Goal: Entertainment & Leisure: Consume media (video, audio)

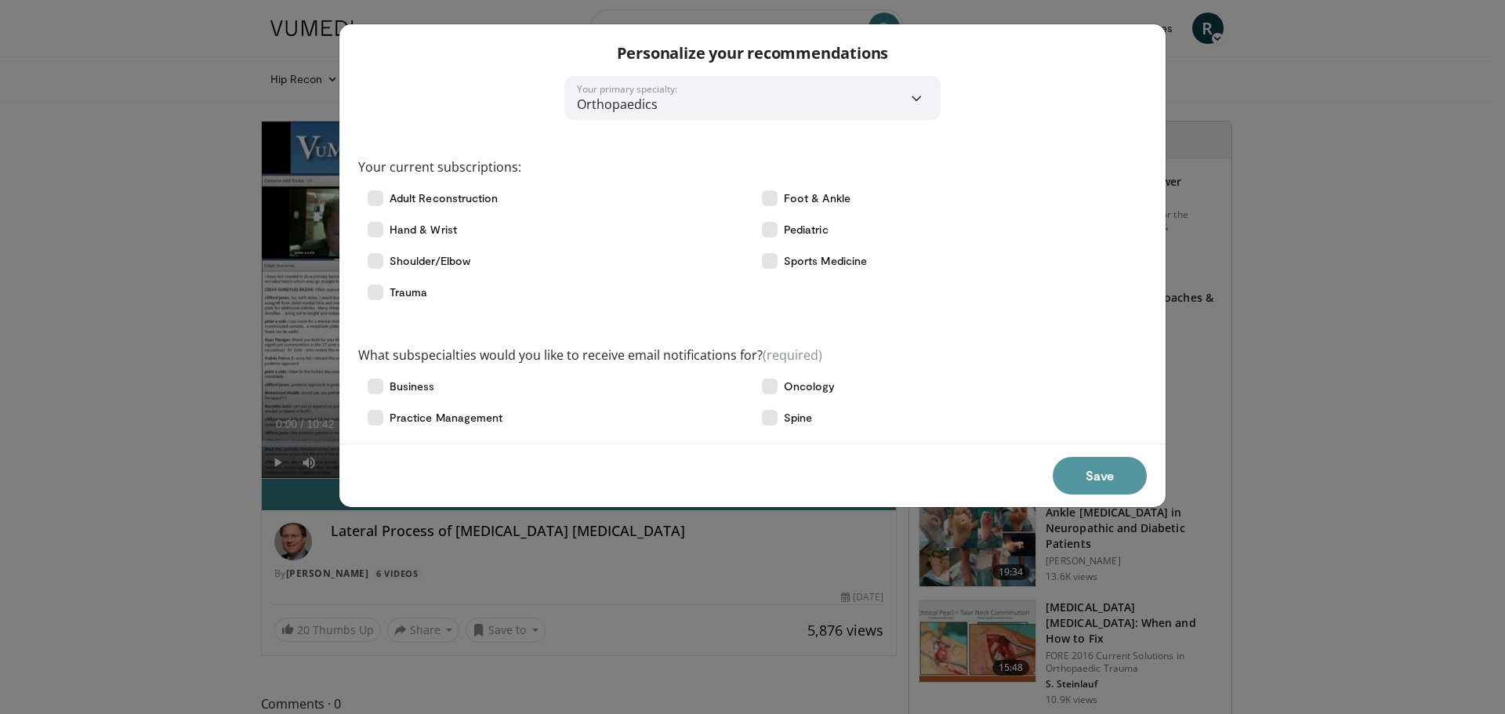
click at [1120, 464] on button "Save" at bounding box center [1100, 476] width 94 height 38
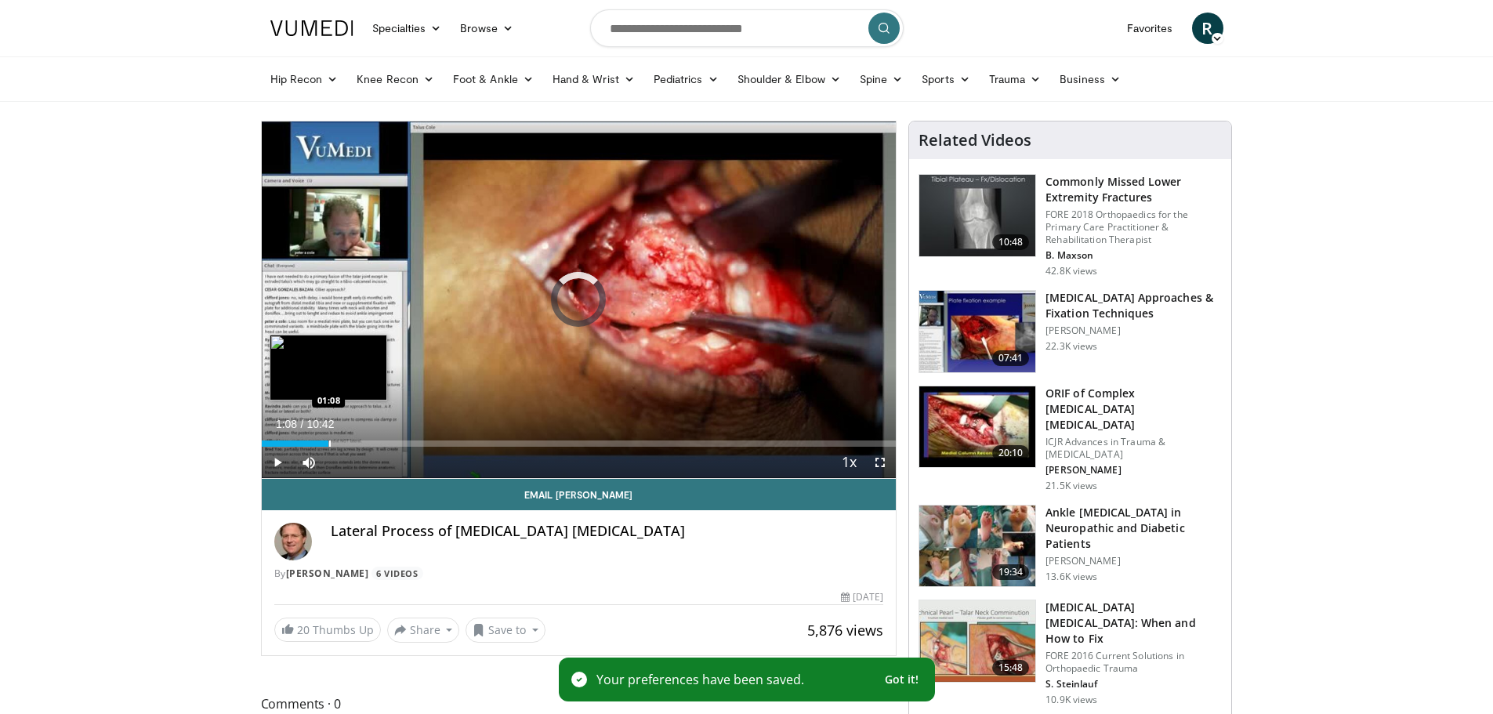
click at [329, 440] on div "Progress Bar" at bounding box center [330, 443] width 2 height 6
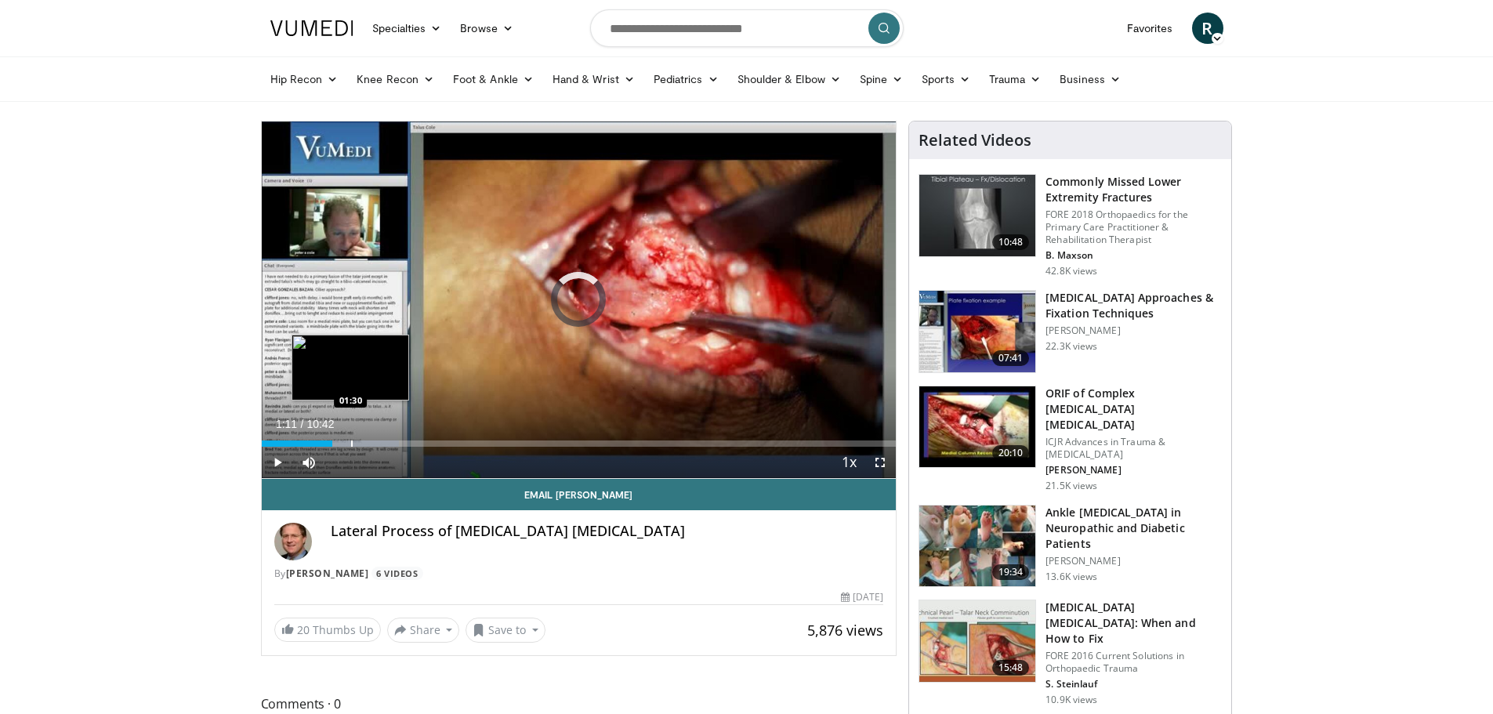
click at [351, 446] on div "Progress Bar" at bounding box center [352, 443] width 2 height 6
click at [379, 444] on div "Progress Bar" at bounding box center [380, 443] width 2 height 6
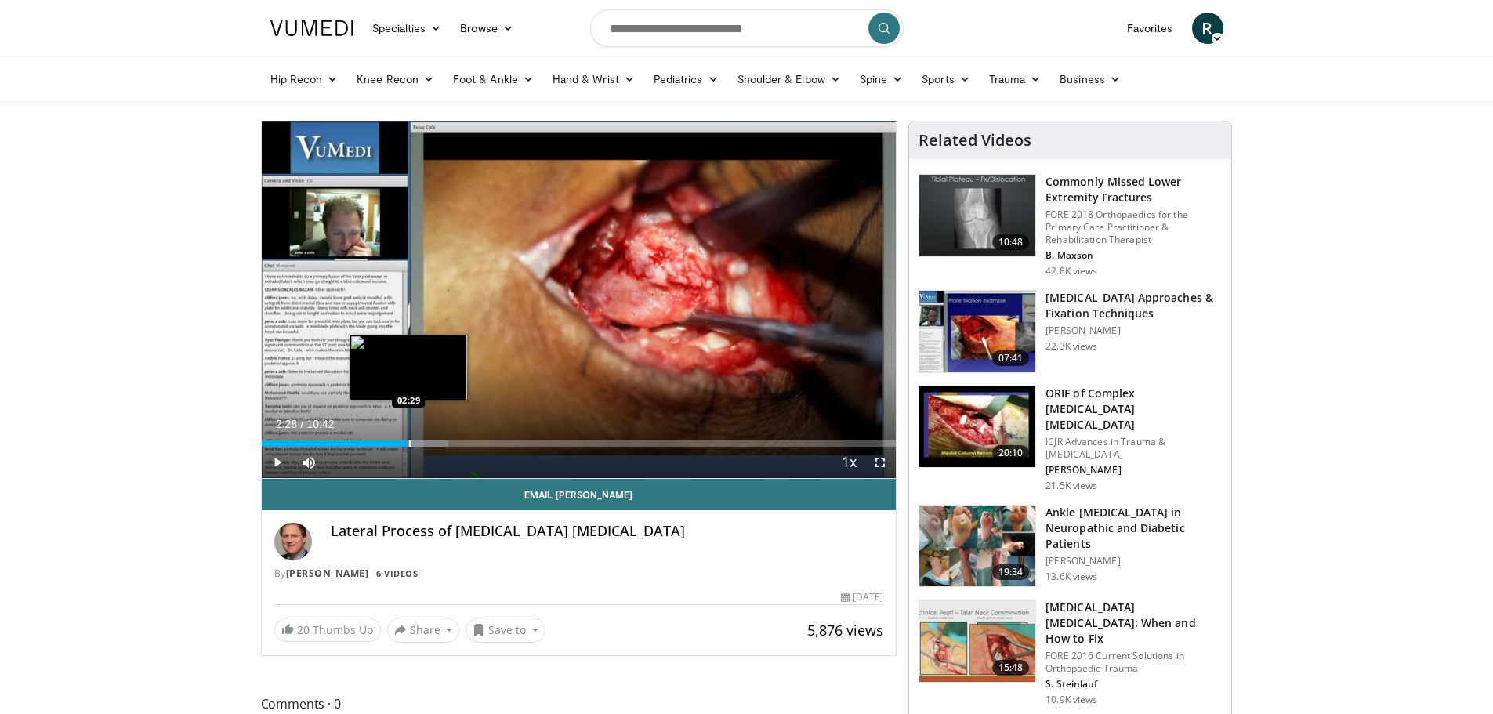
click at [409, 446] on div "Progress Bar" at bounding box center [410, 443] width 2 height 6
click at [435, 443] on div "Progress Bar" at bounding box center [436, 443] width 2 height 6
click at [460, 441] on div "Progress Bar" at bounding box center [459, 443] width 97 height 6
click at [445, 440] on div "03:22" at bounding box center [362, 443] width 200 height 6
click at [449, 440] on div "Progress Bar" at bounding box center [450, 443] width 2 height 6
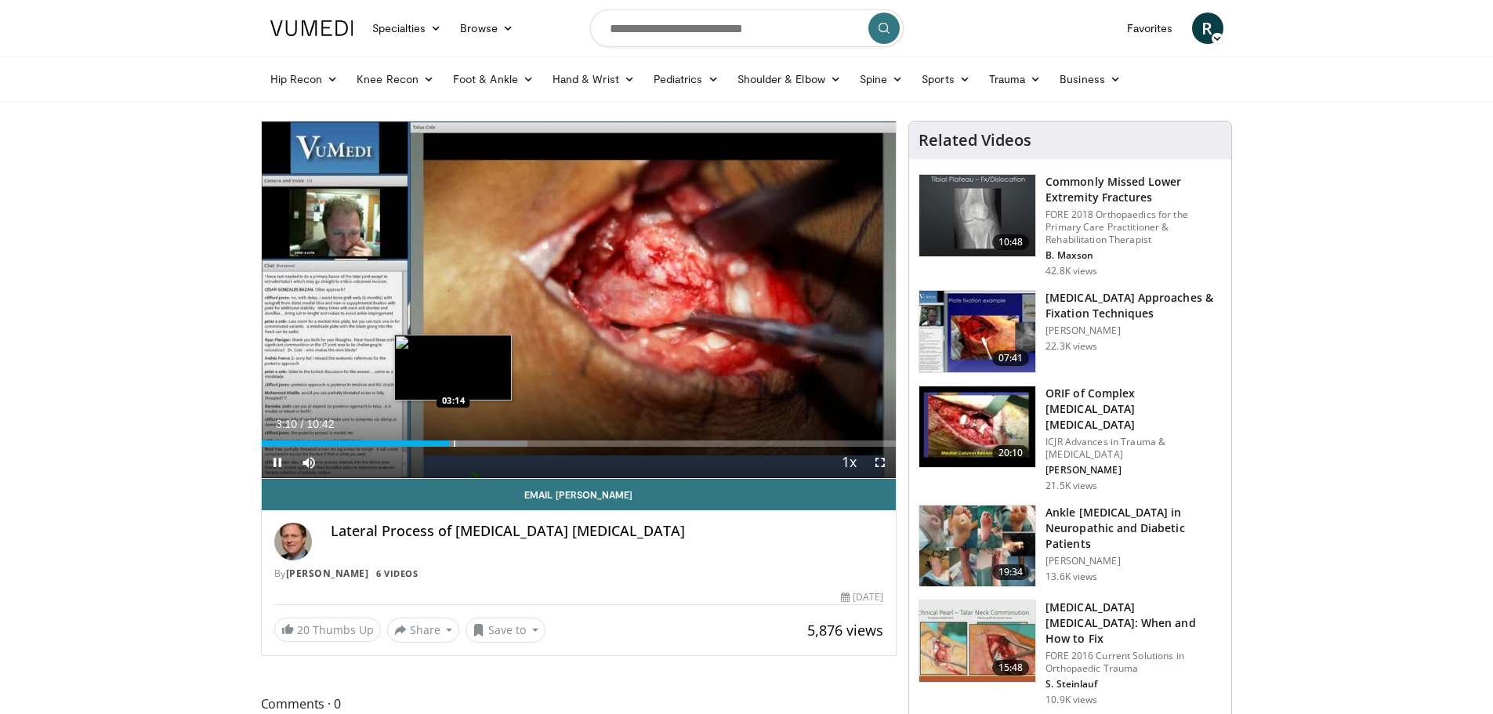
click at [454, 442] on div "Progress Bar" at bounding box center [455, 443] width 2 height 6
click at [449, 443] on div "03:15" at bounding box center [358, 443] width 193 height 6
click at [880, 459] on span "Video Player" at bounding box center [880, 462] width 31 height 31
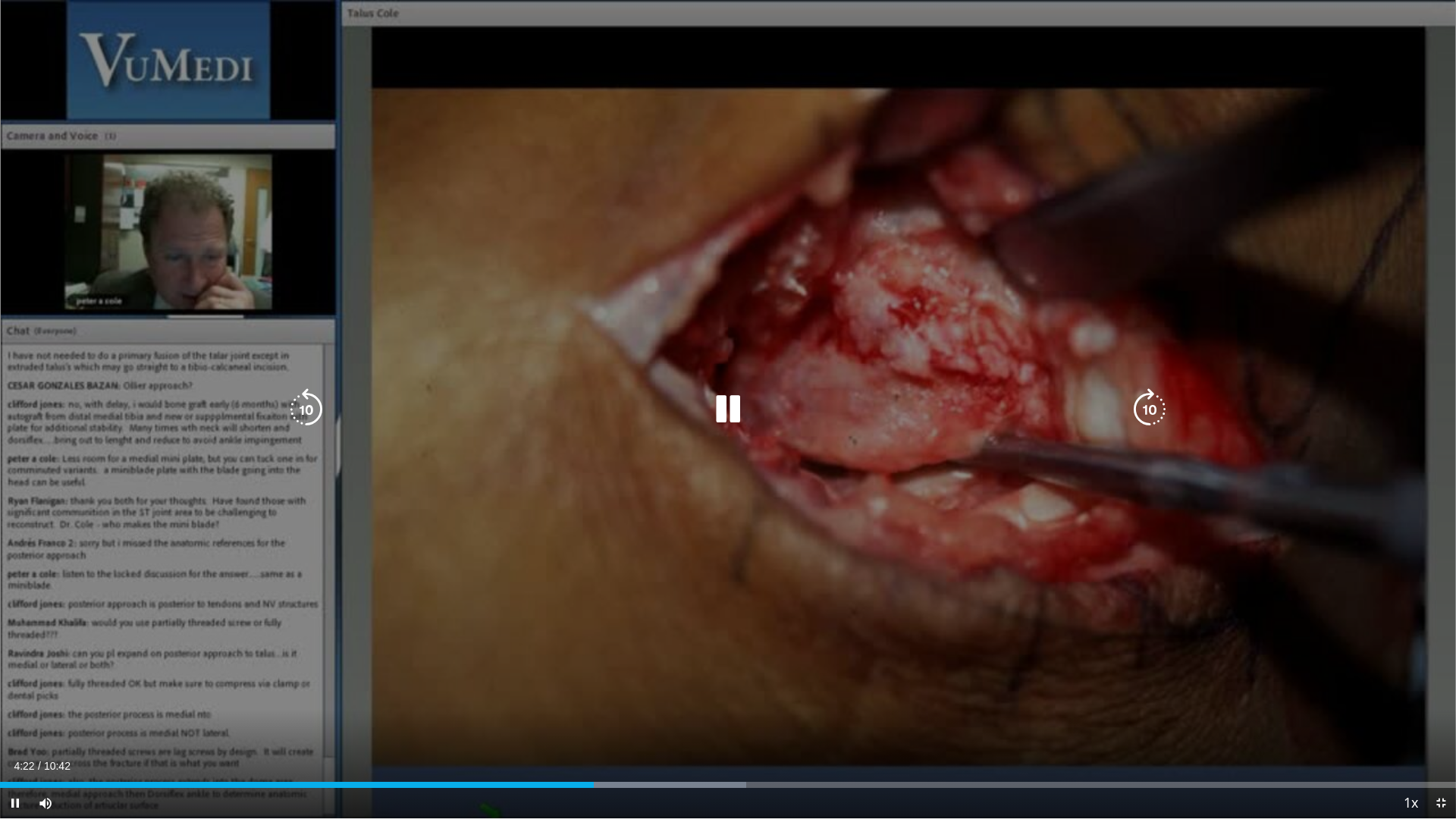
click at [893, 456] on div "10 seconds Tap to unmute" at bounding box center [728, 409] width 1456 height 818
click at [727, 403] on icon "Video Player" at bounding box center [728, 409] width 43 height 43
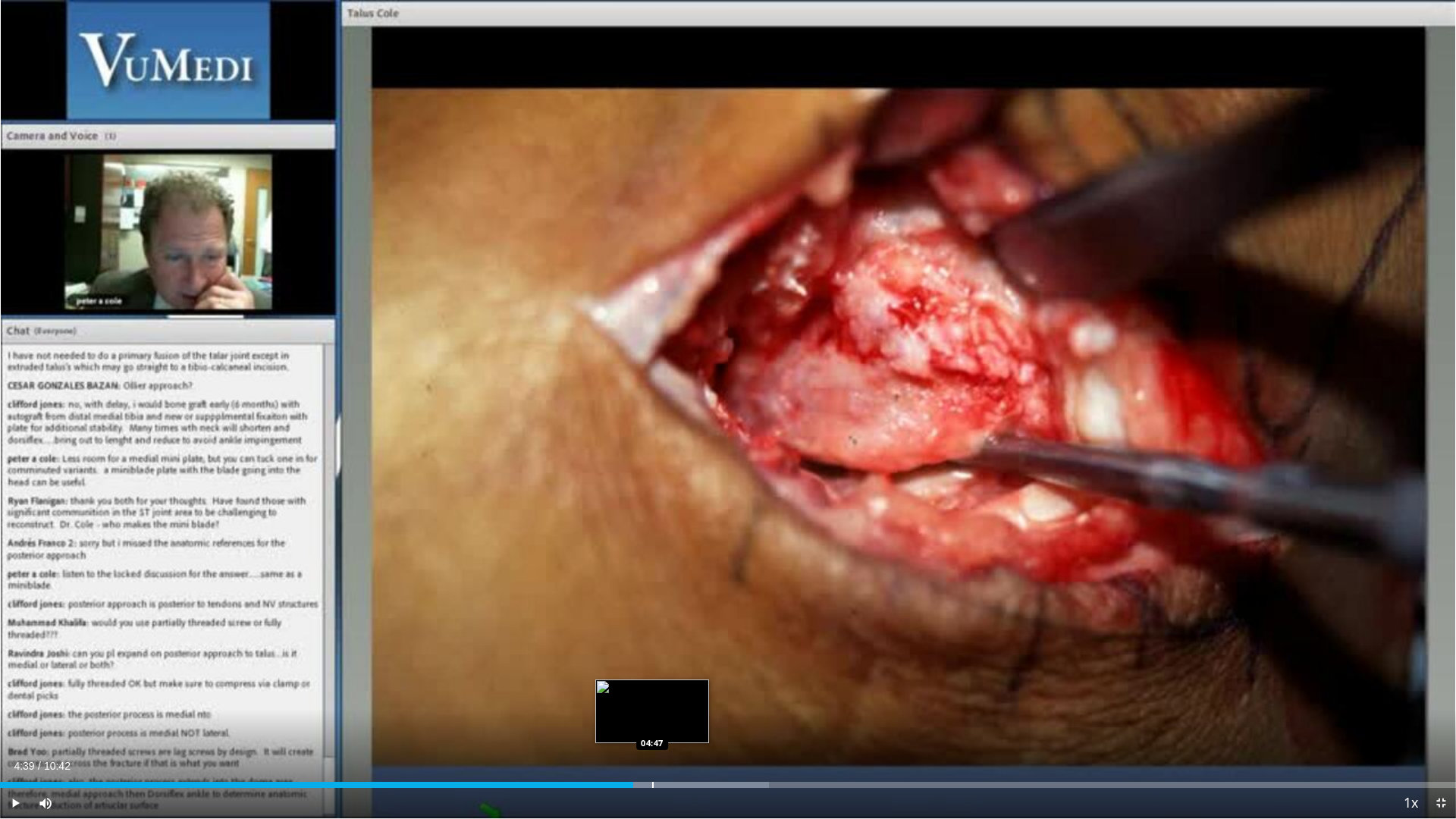
click at [652, 689] on div "Progress Bar" at bounding box center [653, 784] width 2 height 6
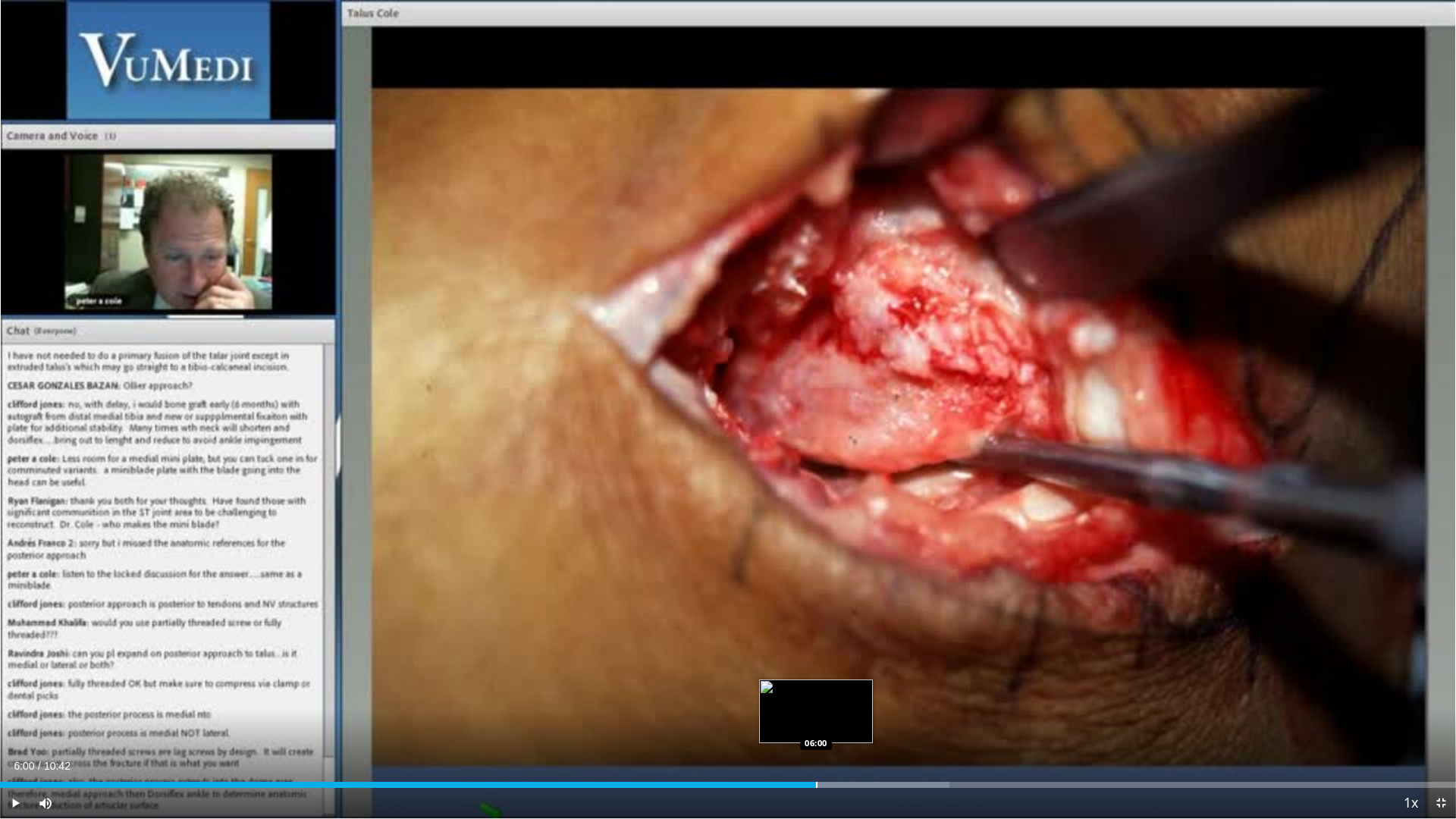
click at [816, 689] on div "Progress Bar" at bounding box center [817, 784] width 2 height 6
click at [840, 689] on div "Loaded : 66.78% 06:02 06:10" at bounding box center [728, 779] width 1456 height 15
click at [868, 689] on div "Progress Bar" at bounding box center [883, 784] width 223 height 6
click at [867, 689] on div "Progress Bar" at bounding box center [868, 784] width 2 height 6
click at [873, 689] on div "Progress Bar" at bounding box center [874, 784] width 2 height 6
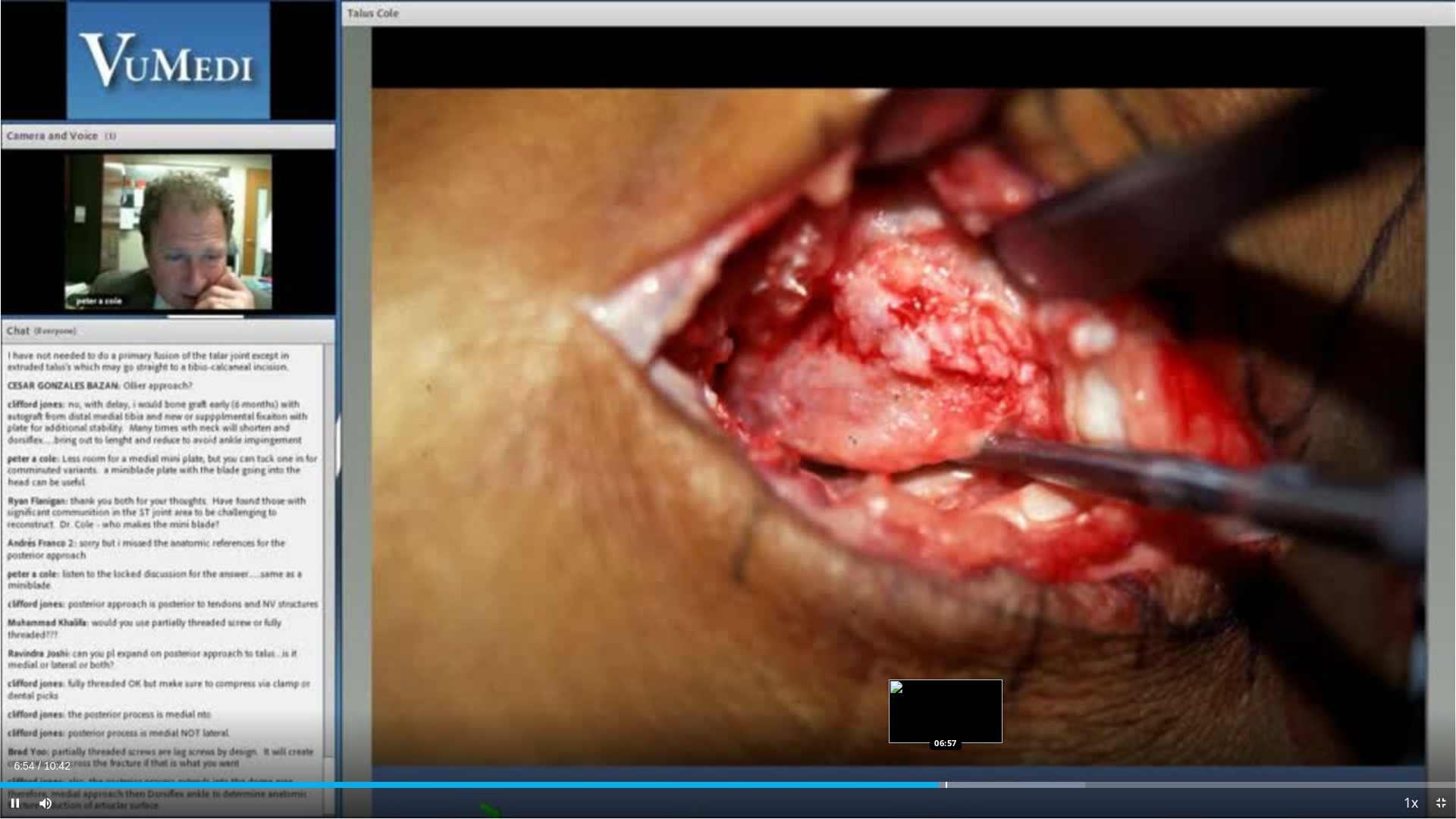
click at [945, 689] on div "Progress Bar" at bounding box center [946, 784] width 2 height 6
click at [963, 689] on div "Loaded : 74.55% 07:05 07:04" at bounding box center [728, 784] width 1456 height 6
click at [991, 689] on div "Progress Bar" at bounding box center [992, 784] width 2 height 6
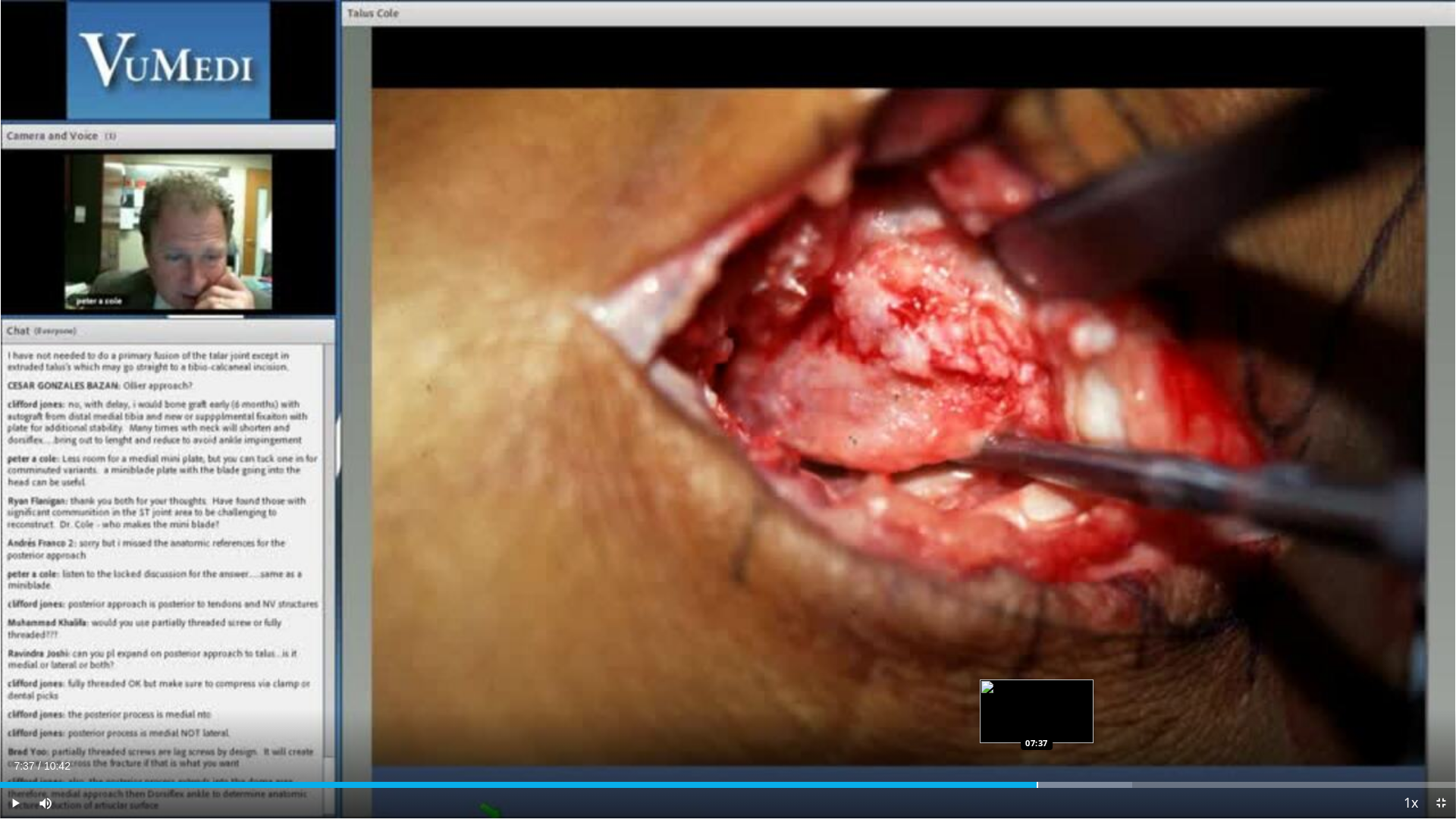
click at [1036, 689] on div "Progress Bar" at bounding box center [1037, 784] width 2 height 6
click at [1085, 689] on div "Progress Bar" at bounding box center [1086, 784] width 2 height 6
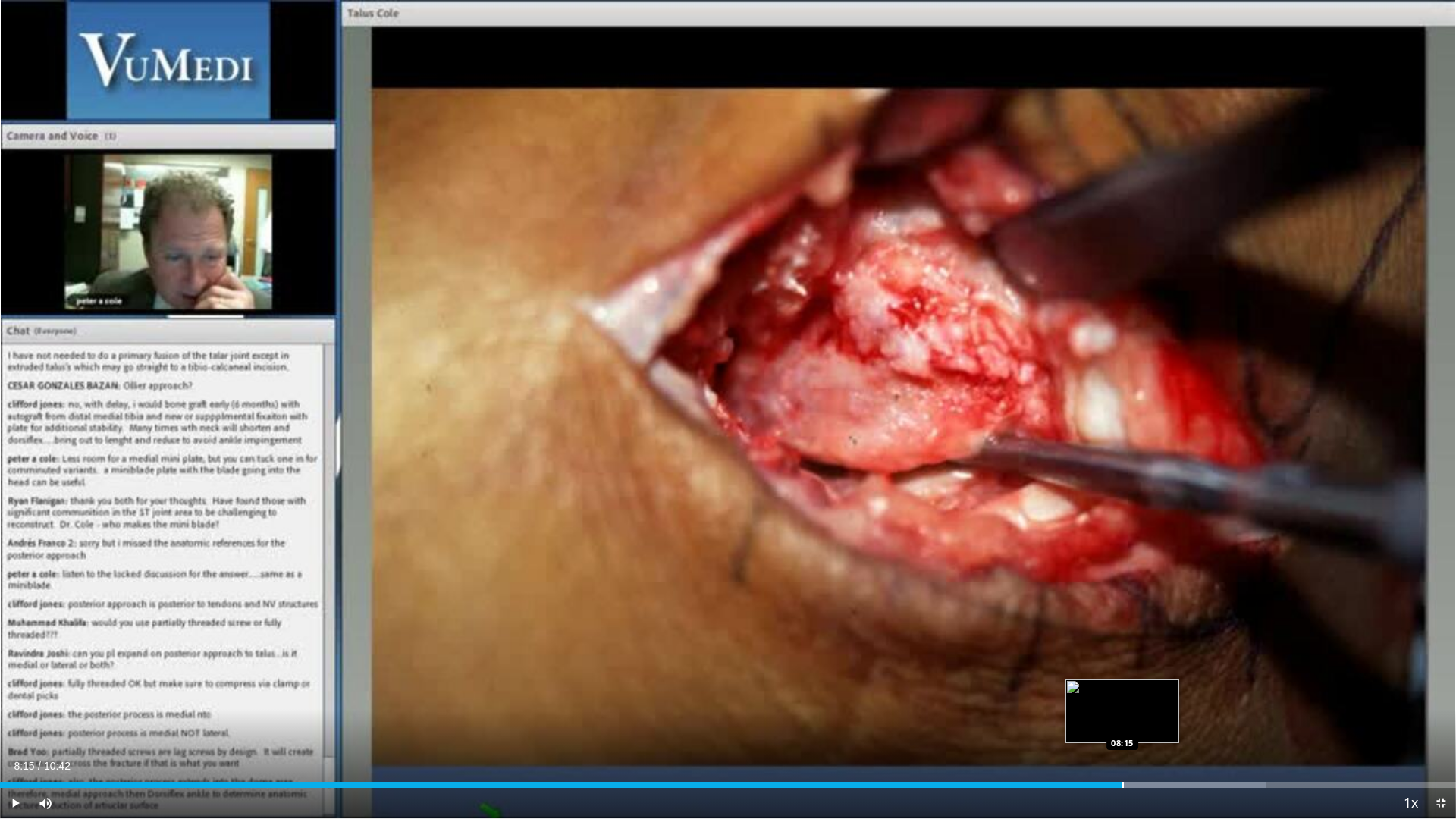
click at [1122, 689] on div "Progress Bar" at bounding box center [1123, 784] width 2 height 6
click at [1132, 689] on div "Loaded : 86.98% 08:19 08:19" at bounding box center [728, 779] width 1456 height 15
click at [1148, 689] on div "Progress Bar" at bounding box center [1149, 784] width 2 height 6
click at [1160, 689] on div "Progress Bar" at bounding box center [1161, 784] width 2 height 6
click at [1203, 689] on div "Progress Bar" at bounding box center [1204, 784] width 2 height 6
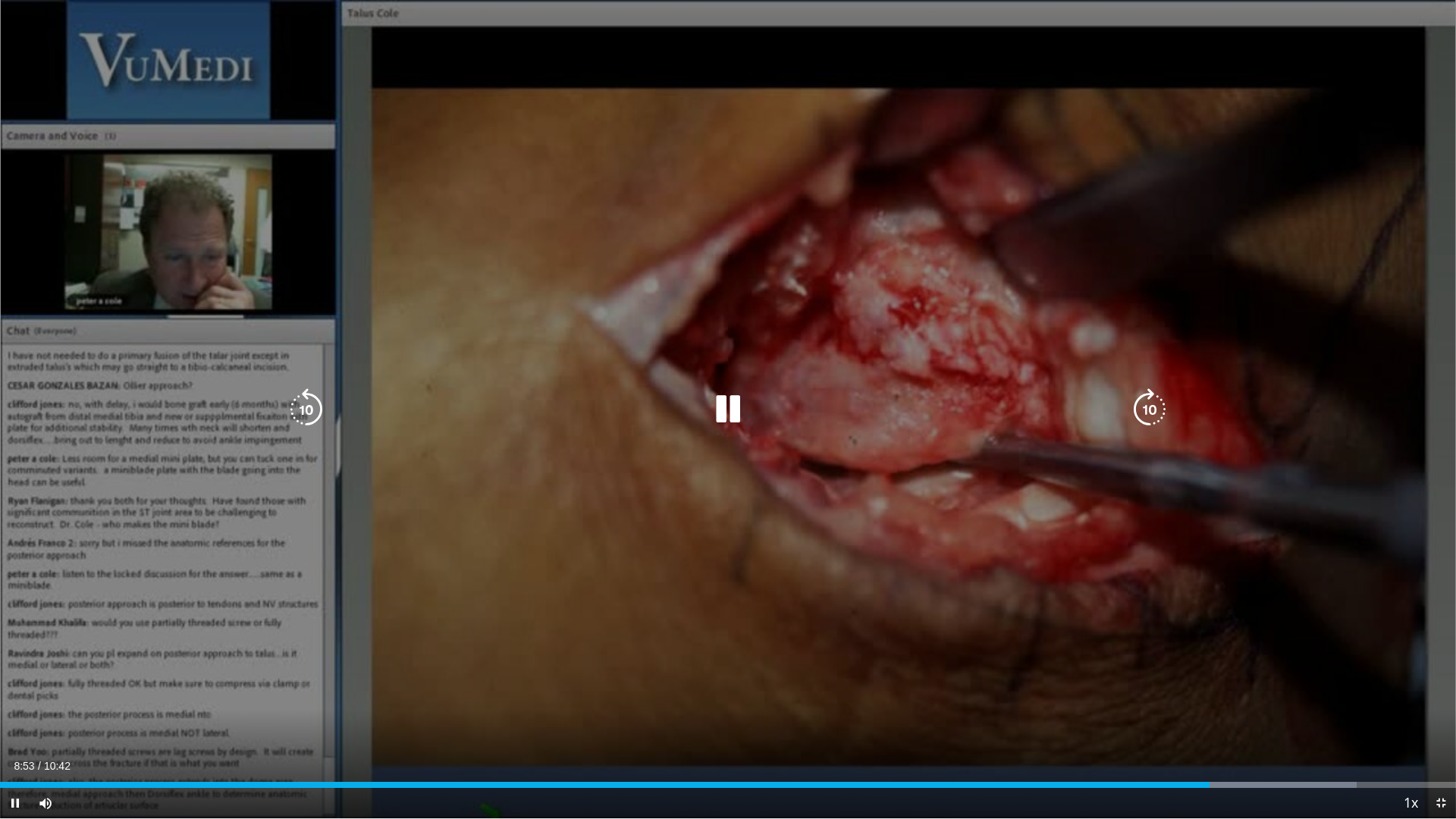
click at [486, 73] on div "10 seconds Tap to unmute" at bounding box center [728, 409] width 1456 height 818
